Goal: Task Accomplishment & Management: Use online tool/utility

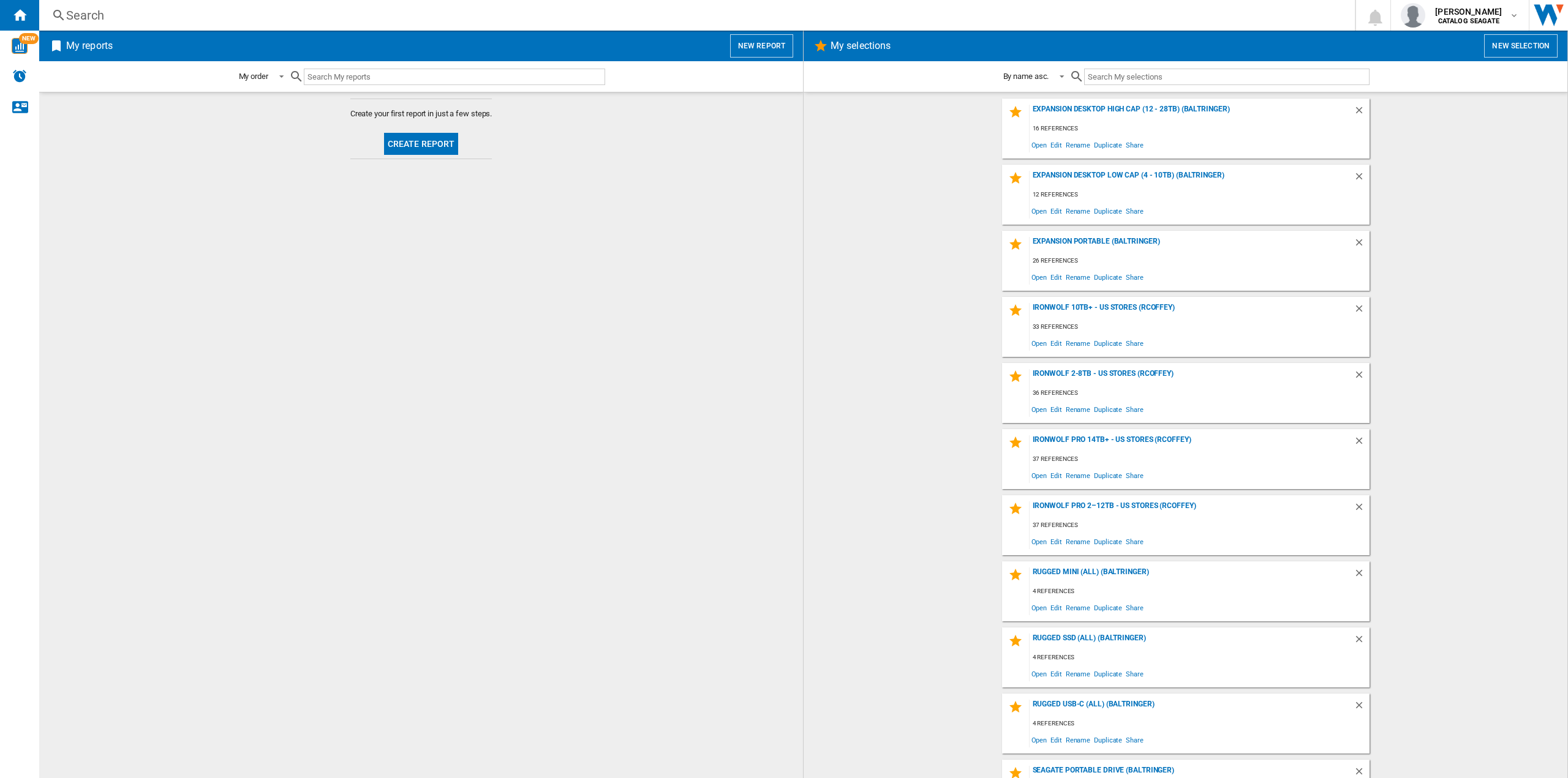
click at [107, 45] on h2 "My reports" at bounding box center [89, 46] width 51 height 23
click at [20, 20] on ng-md-icon "Home" at bounding box center [20, 14] width 14 height 14
click at [772, 37] on button "New report" at bounding box center [762, 46] width 63 height 23
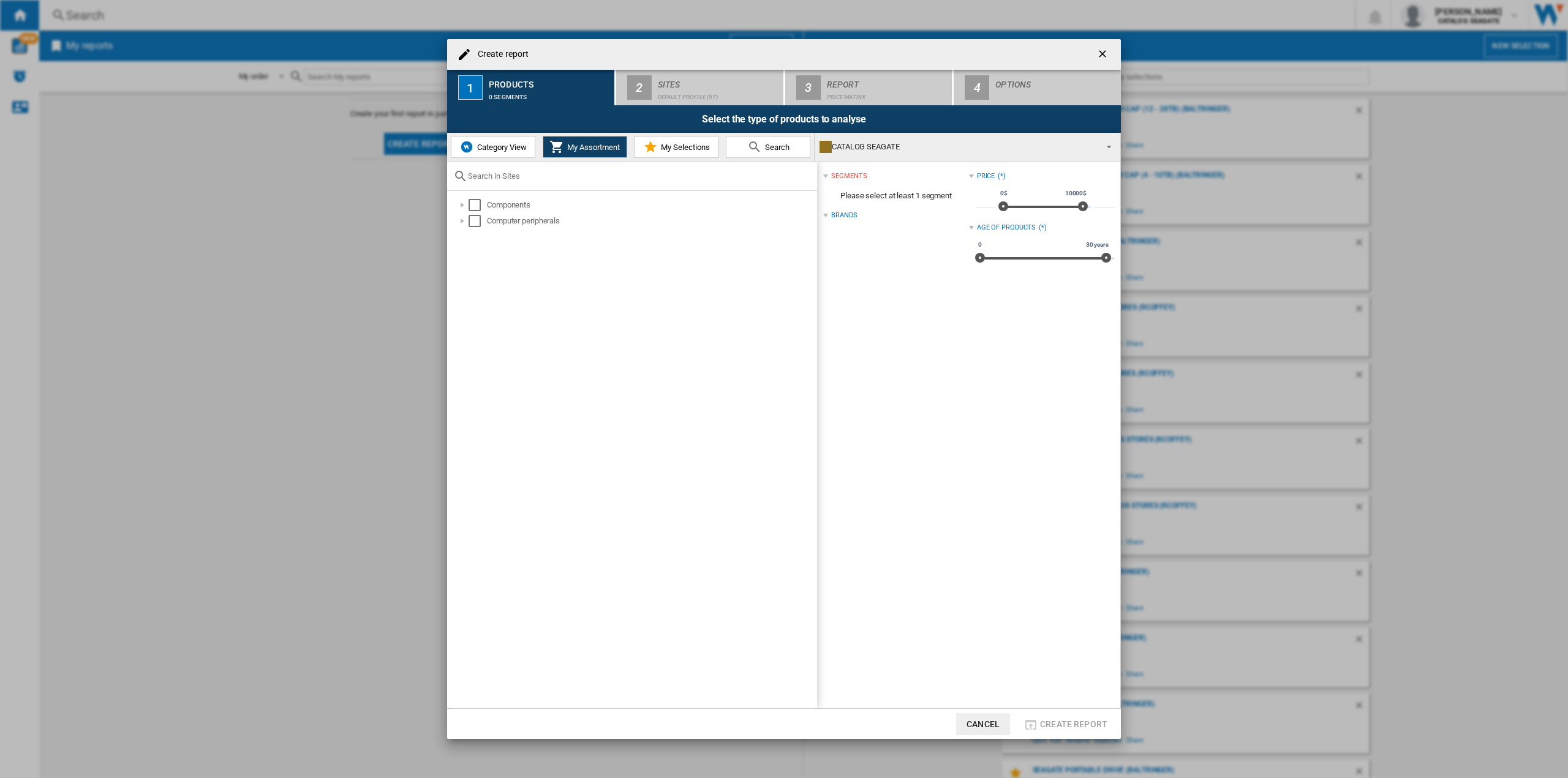
click at [1173, 282] on div "Create report 1 Products 0 segments 2 Sites Default profile (57) 3 Report Price…" at bounding box center [784, 389] width 1568 height 778
click at [1102, 48] on ng-md-icon "getI18NText('BUTTONS.CLOSE_DIALOG')" at bounding box center [1104, 55] width 14 height 14
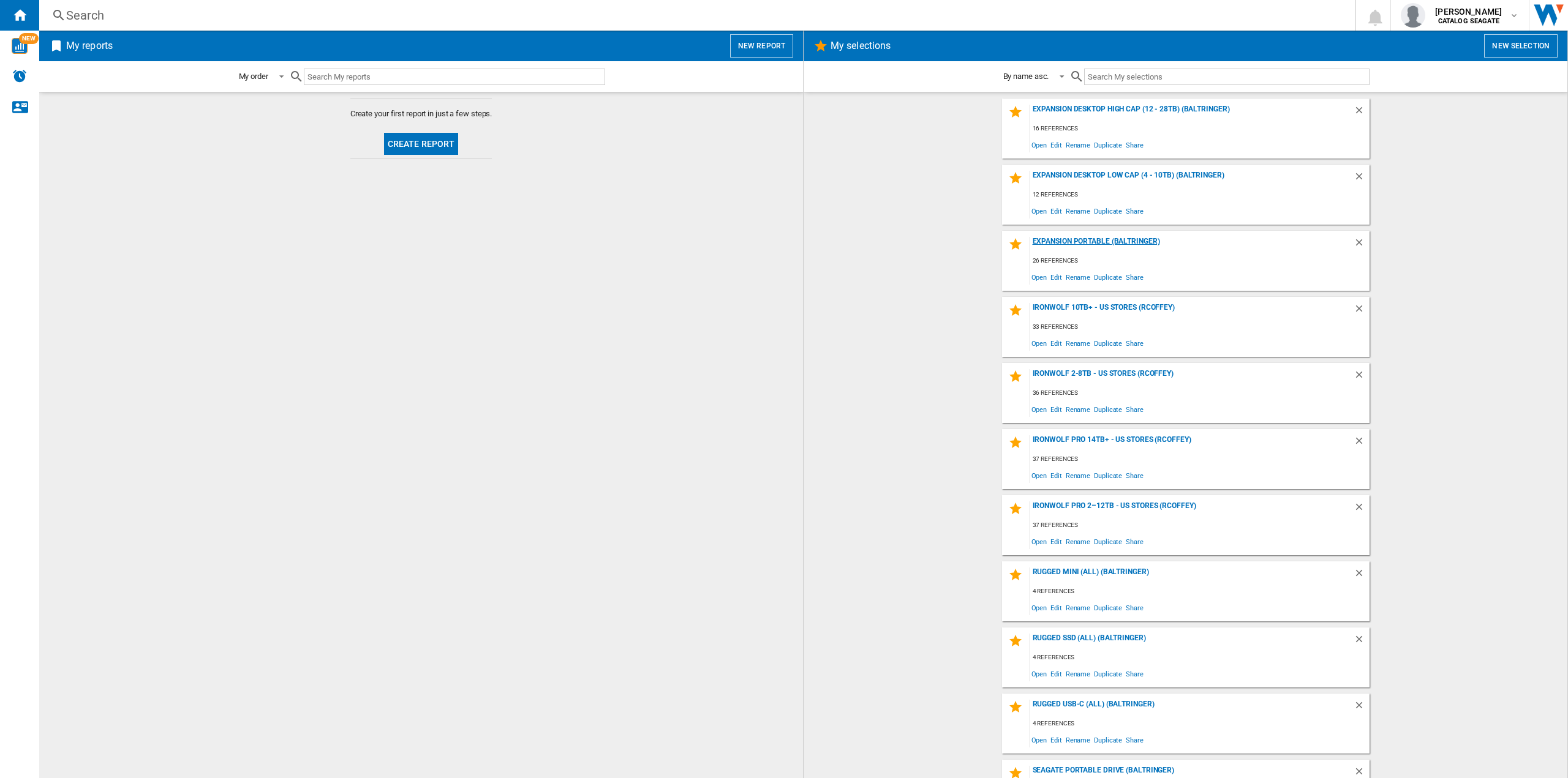
click at [1083, 246] on div "Expansion Portable (baltringer)" at bounding box center [1192, 245] width 324 height 16
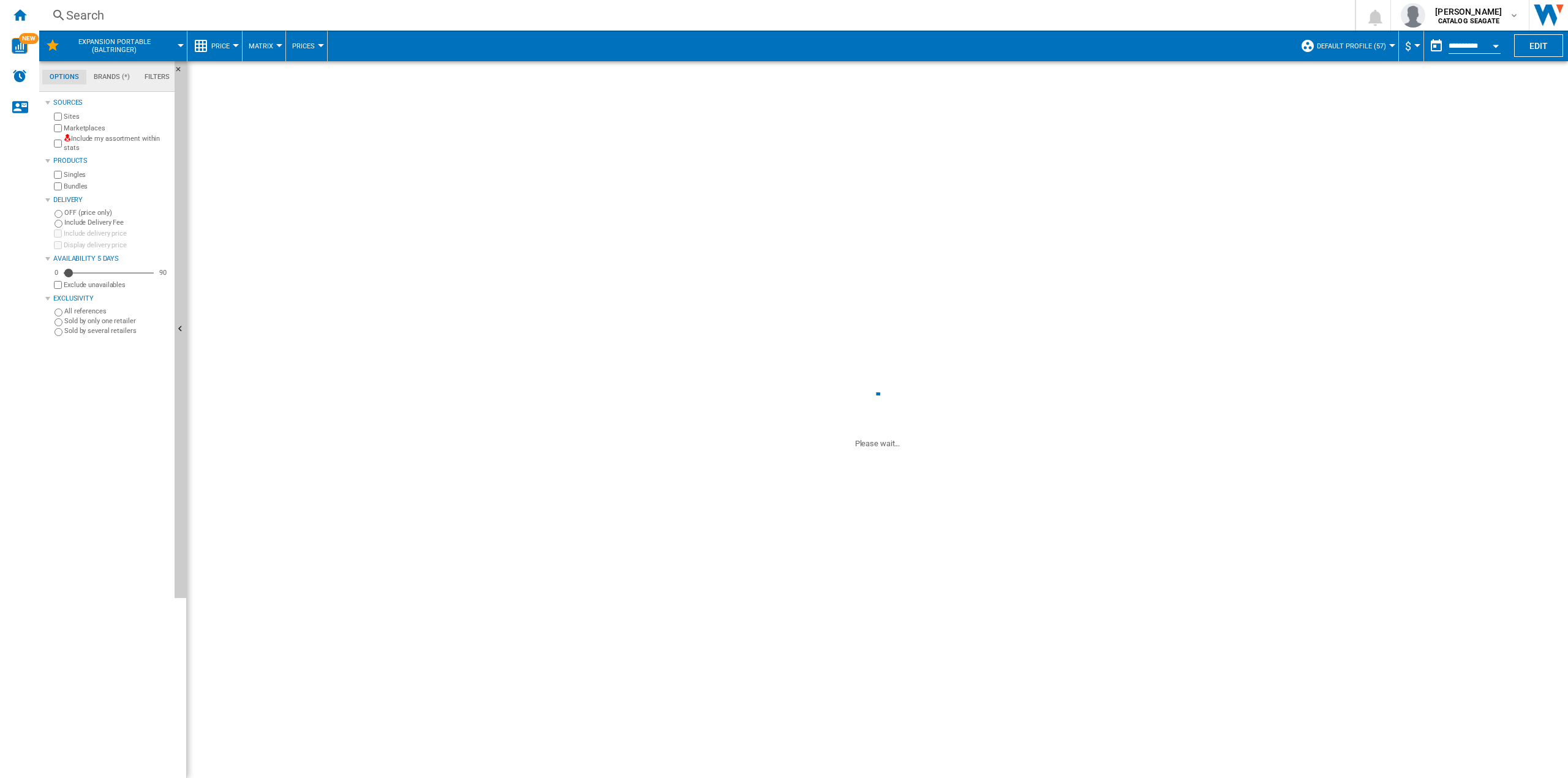
click at [1368, 43] on span "Default profile (57)" at bounding box center [1351, 46] width 70 height 8
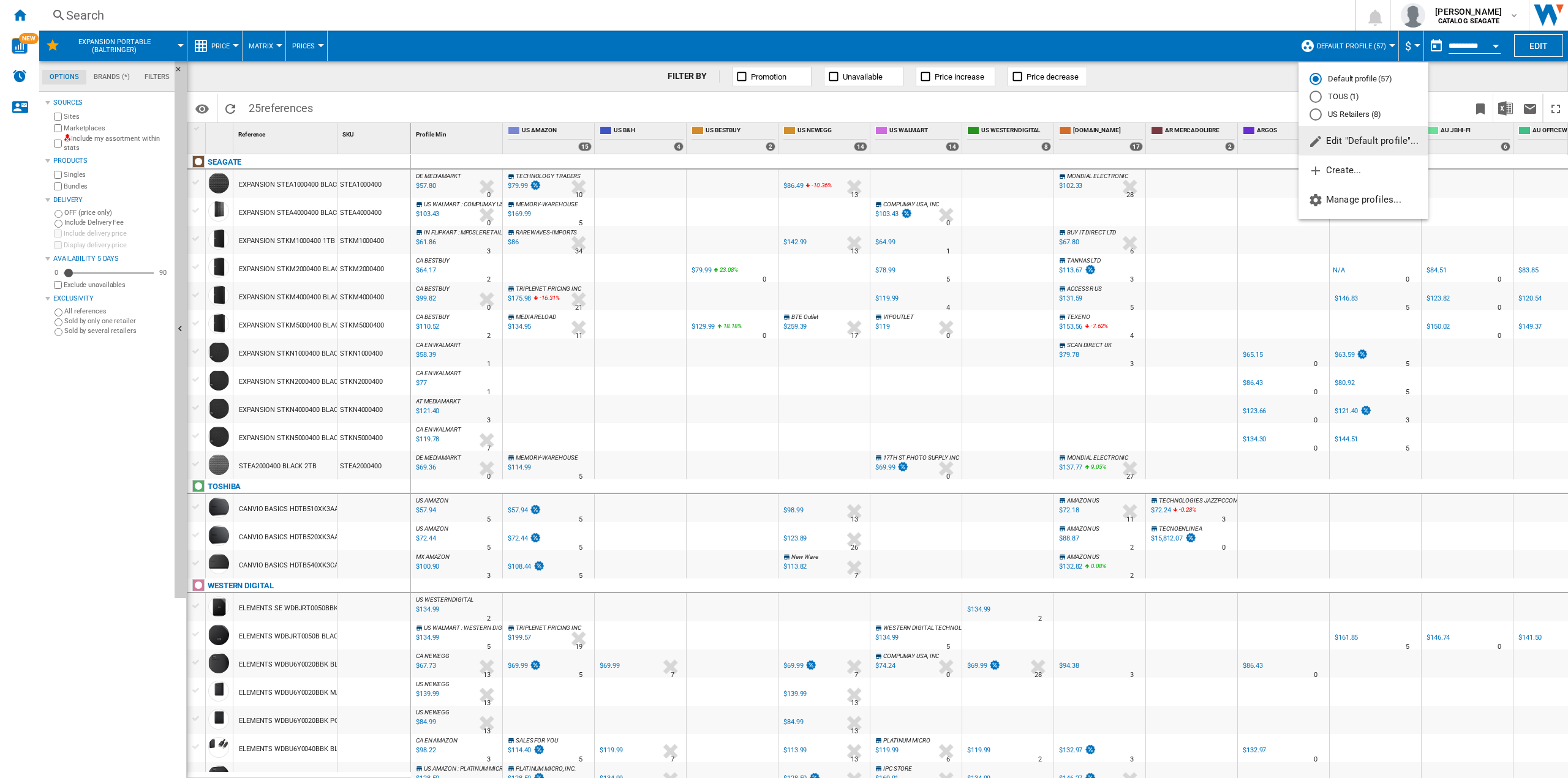
click at [1279, 20] on md-backdrop at bounding box center [784, 389] width 1568 height 778
click at [1376, 47] on span "Default profile (57)" at bounding box center [1351, 46] width 70 height 8
